Goal: Navigation & Orientation: Find specific page/section

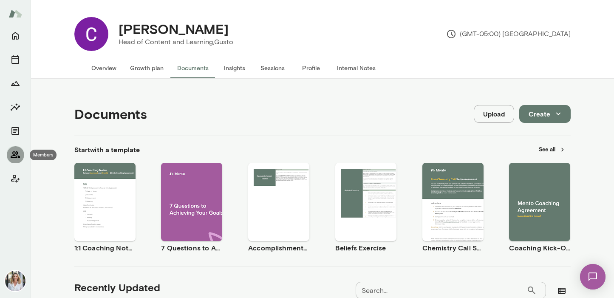
click at [15, 152] on icon "Members" at bounding box center [15, 155] width 10 height 10
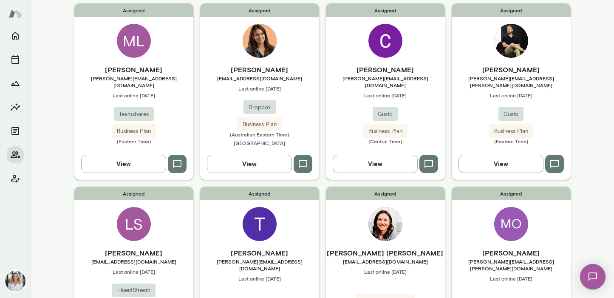
scroll to position [81, 0]
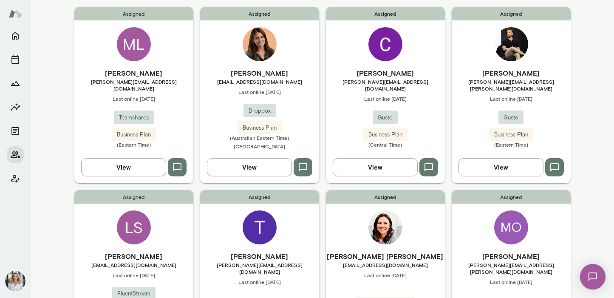
click at [533, 59] on div "Assigned [PERSON_NAME] [PERSON_NAME][EMAIL_ADDRESS][PERSON_NAME][DOMAIN_NAME] L…" at bounding box center [511, 95] width 119 height 176
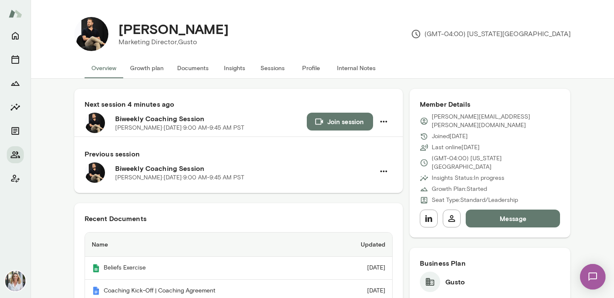
click at [195, 67] on button "Documents" at bounding box center [192, 68] width 45 height 20
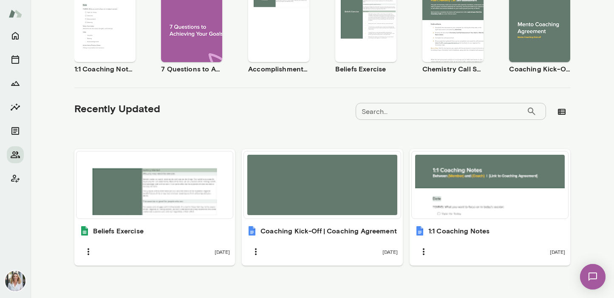
scroll to position [187, 0]
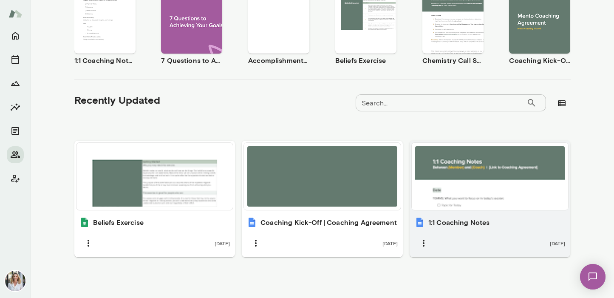
click at [457, 192] on div at bounding box center [490, 176] width 150 height 60
